Goal: Task Accomplishment & Management: Manage account settings

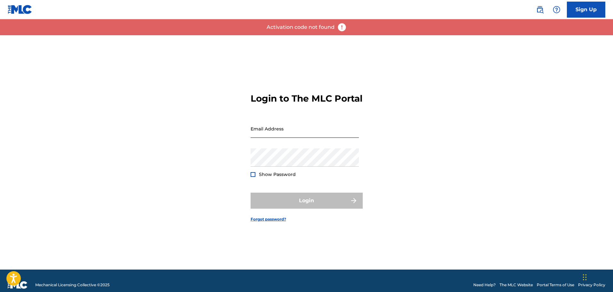
click at [320, 136] on input "Email Address" at bounding box center [305, 128] width 108 height 18
type input "[PERSON_NAME][EMAIL_ADDRESS][DOMAIN_NAME]"
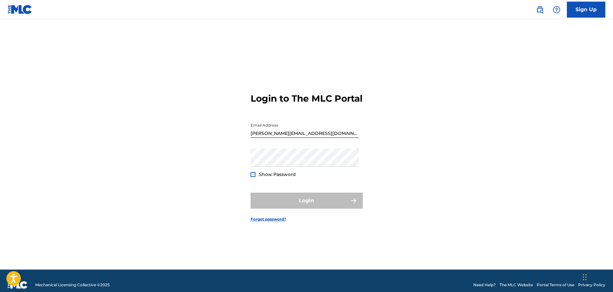
click at [253, 177] on div at bounding box center [253, 174] width 5 height 5
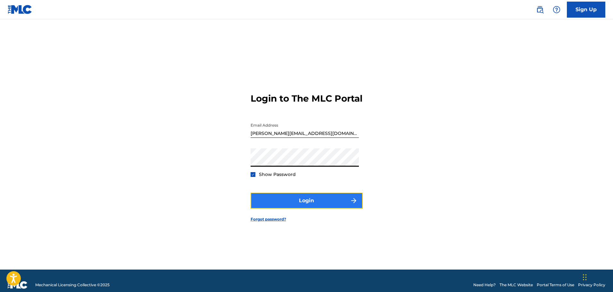
click at [292, 208] on button "Login" at bounding box center [307, 201] width 112 height 16
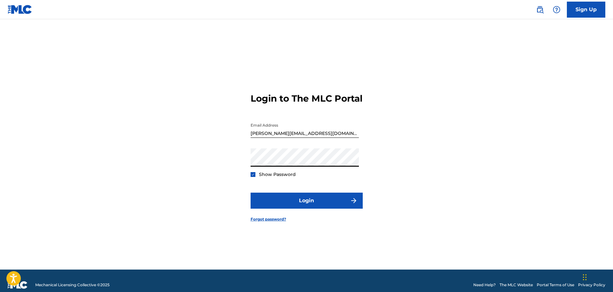
click at [203, 169] on div "Login to The MLC Portal Email Address [PERSON_NAME][EMAIL_ADDRESS][DOMAIN_NAME]…" at bounding box center [306, 152] width 449 height 234
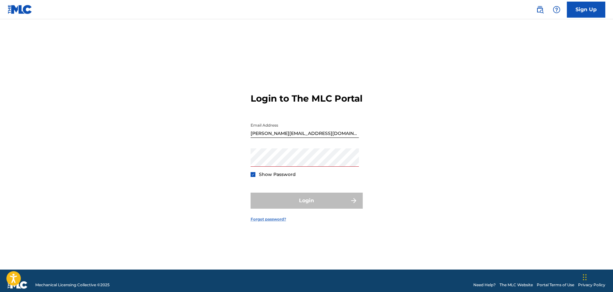
click at [263, 222] on link "Forgot password?" at bounding box center [269, 219] width 36 height 6
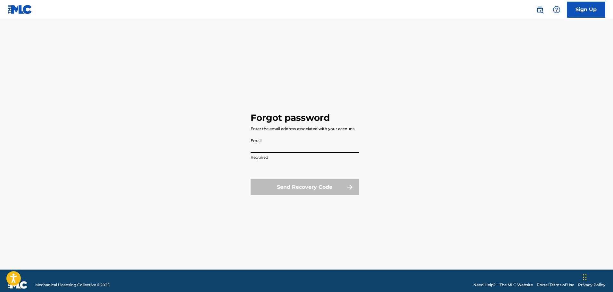
click at [287, 148] on input "Email" at bounding box center [305, 144] width 108 height 18
type input "[PERSON_NAME][EMAIL_ADDRESS][DOMAIN_NAME]"
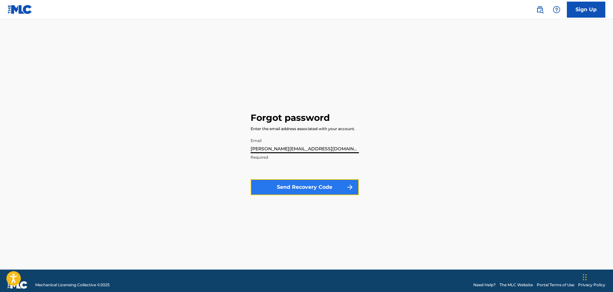
click at [287, 188] on button "Send Recovery Code" at bounding box center [305, 187] width 108 height 16
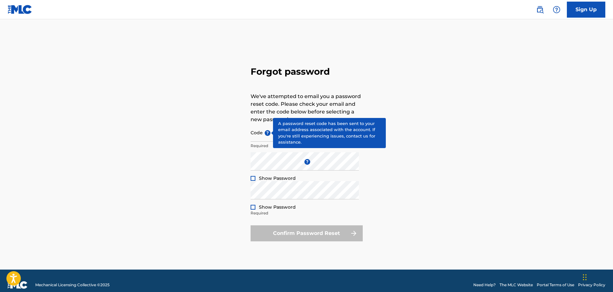
click at [266, 134] on span "?" at bounding box center [268, 133] width 6 height 6
click at [266, 134] on input "Code ?" at bounding box center [305, 132] width 108 height 18
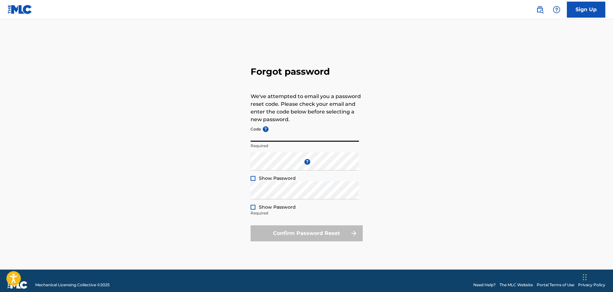
paste input "FP_afab3bc35a4dd25a285c25f0b33a"
type input "FP_afab3bc35a4dd25a285c25f0b33a"
click at [253, 177] on div at bounding box center [253, 178] width 5 height 5
click at [243, 162] on div "Forgot password We've attempted to email you a password reset code. Please chec…" at bounding box center [306, 152] width 449 height 234
click at [252, 208] on div at bounding box center [253, 207] width 5 height 5
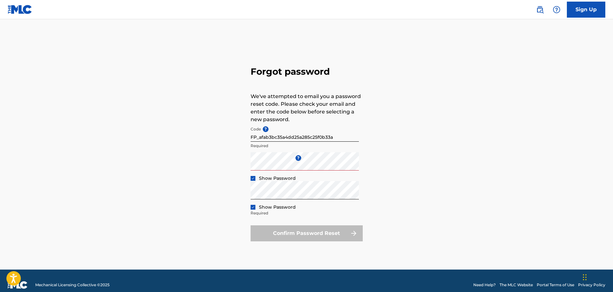
click at [288, 233] on div "Confirm Password Reset" at bounding box center [307, 233] width 112 height 16
click at [318, 220] on form "Code ? FP_afab3bc35a4dd25a285c25f0b33a Required Enter a new password ? Show Pas…" at bounding box center [307, 182] width 112 height 118
click at [313, 235] on div "Confirm Password Reset" at bounding box center [307, 233] width 112 height 16
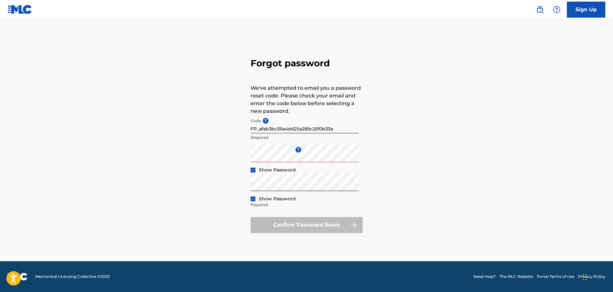
click at [305, 227] on div "Confirm Password Reset" at bounding box center [307, 225] width 112 height 16
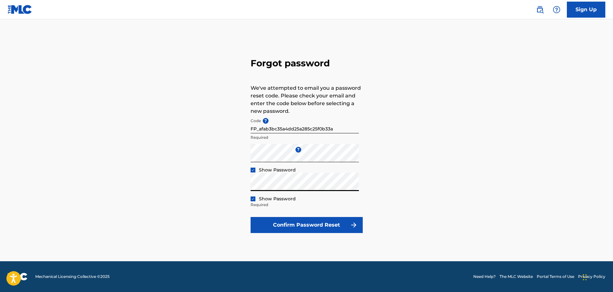
click at [239, 186] on div "Forgot password We've attempted to email you a password reset code. Please chec…" at bounding box center [306, 144] width 449 height 234
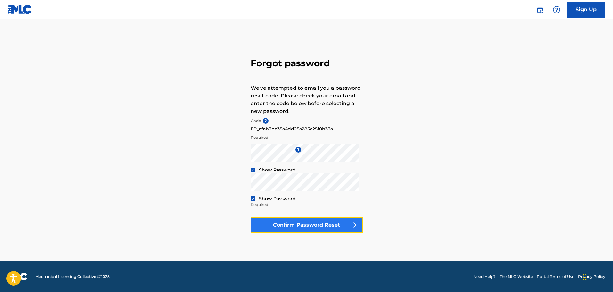
click at [308, 224] on button "Confirm Password Reset" at bounding box center [307, 225] width 112 height 16
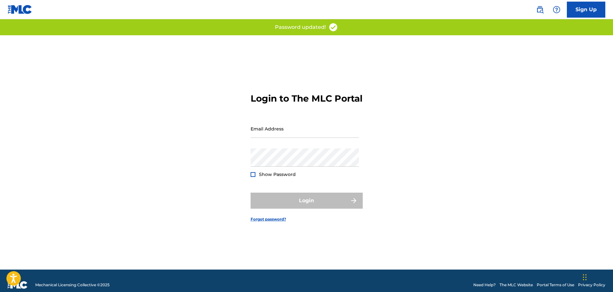
type input "[PERSON_NAME][EMAIL_ADDRESS][DOMAIN_NAME]"
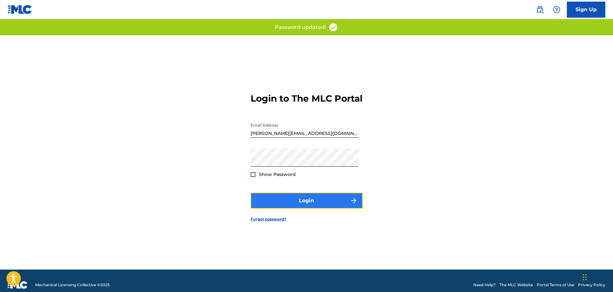
click at [308, 209] on button "Login" at bounding box center [307, 201] width 112 height 16
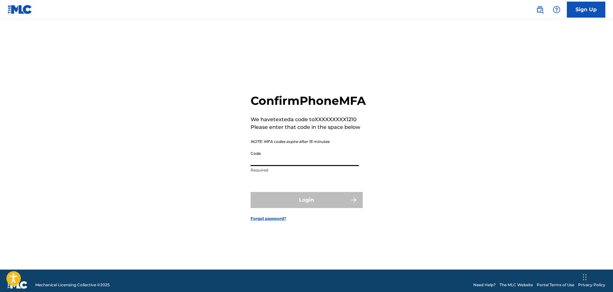
click at [306, 164] on input "Code" at bounding box center [305, 157] width 108 height 18
click at [295, 207] on div "Login" at bounding box center [307, 200] width 112 height 16
drag, startPoint x: 339, startPoint y: 169, endPoint x: 234, endPoint y: 169, distance: 105.4
click at [234, 169] on div "Confirm Phone MFA We have texted a code to XXXXXXXXX1210 Please enter that code…" at bounding box center [306, 152] width 449 height 234
paste input "P4ssw0rds143!"
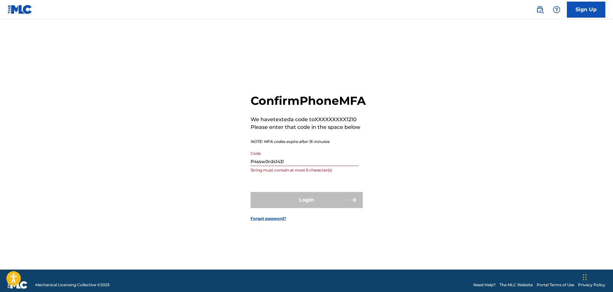
click at [284, 206] on div "Login" at bounding box center [307, 200] width 112 height 16
click at [352, 123] on p "We have texted a code to XXXXXXXXX1210" at bounding box center [308, 120] width 115 height 8
drag, startPoint x: 290, startPoint y: 168, endPoint x: 217, endPoint y: 167, distance: 73.1
click at [217, 167] on div "Confirm Phone MFA We have texted a code to XXXXXXXXX1210 Please enter that code…" at bounding box center [306, 152] width 449 height 234
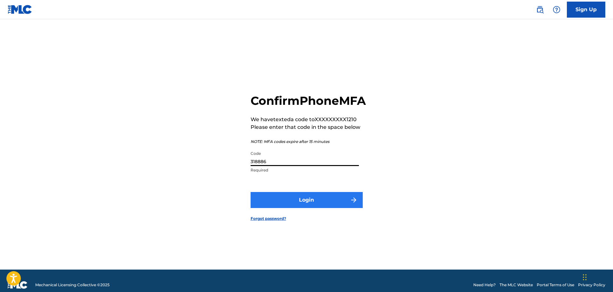
type input "318886"
click at [302, 208] on button "Login" at bounding box center [307, 200] width 112 height 16
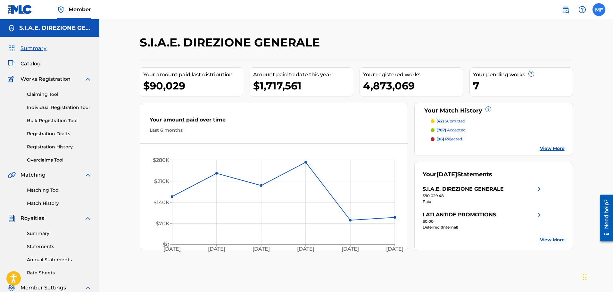
click at [598, 11] on label at bounding box center [598, 9] width 13 height 13
click at [599, 10] on input "[PERSON_NAME] Ferzi [EMAIL_ADDRESS][DOMAIN_NAME] Profile Log out" at bounding box center [599, 10] width 0 height 0
click at [537, 126] on p "Log out" at bounding box center [536, 126] width 15 height 6
click at [599, 10] on input "[PERSON_NAME] Ferzi [EMAIL_ADDRESS][DOMAIN_NAME] Profile Log out" at bounding box center [599, 10] width 0 height 0
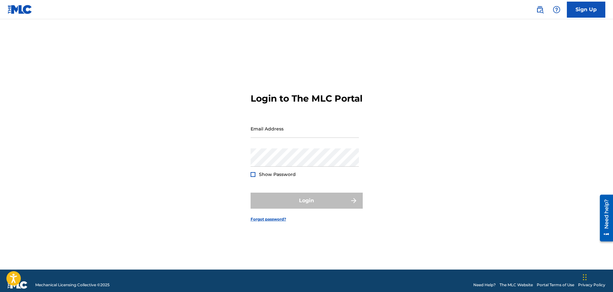
type input "[PERSON_NAME][EMAIL_ADDRESS][DOMAIN_NAME]"
